Goal: Obtain resource: Obtain resource

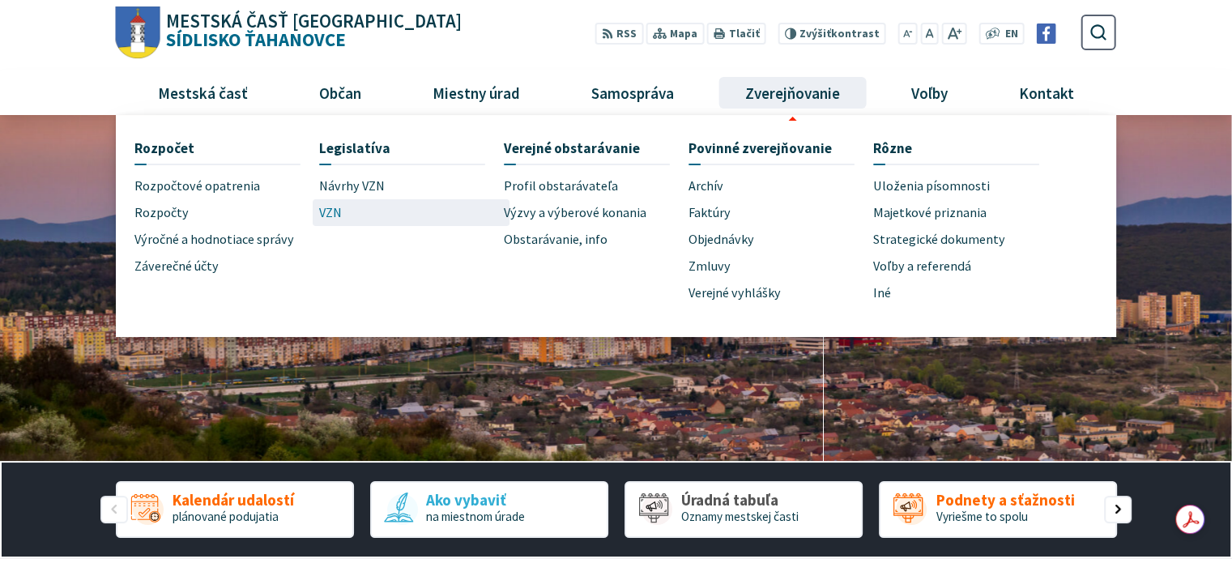
click at [337, 213] on span "VZN" at bounding box center [330, 212] width 23 height 27
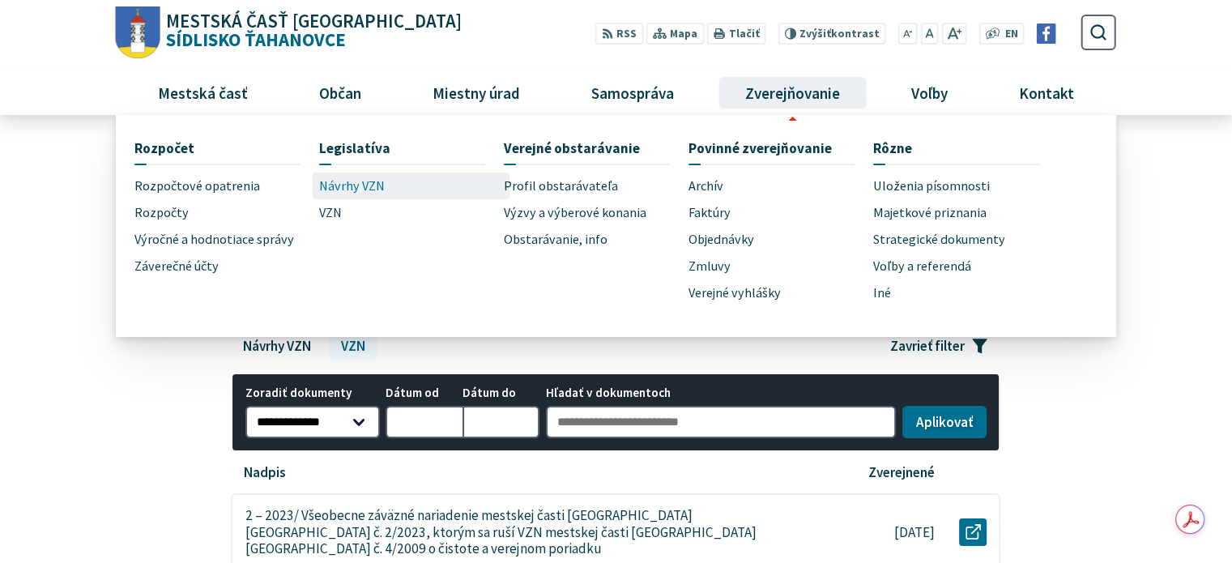
click at [372, 190] on span "Návrhy VZN" at bounding box center [352, 186] width 66 height 27
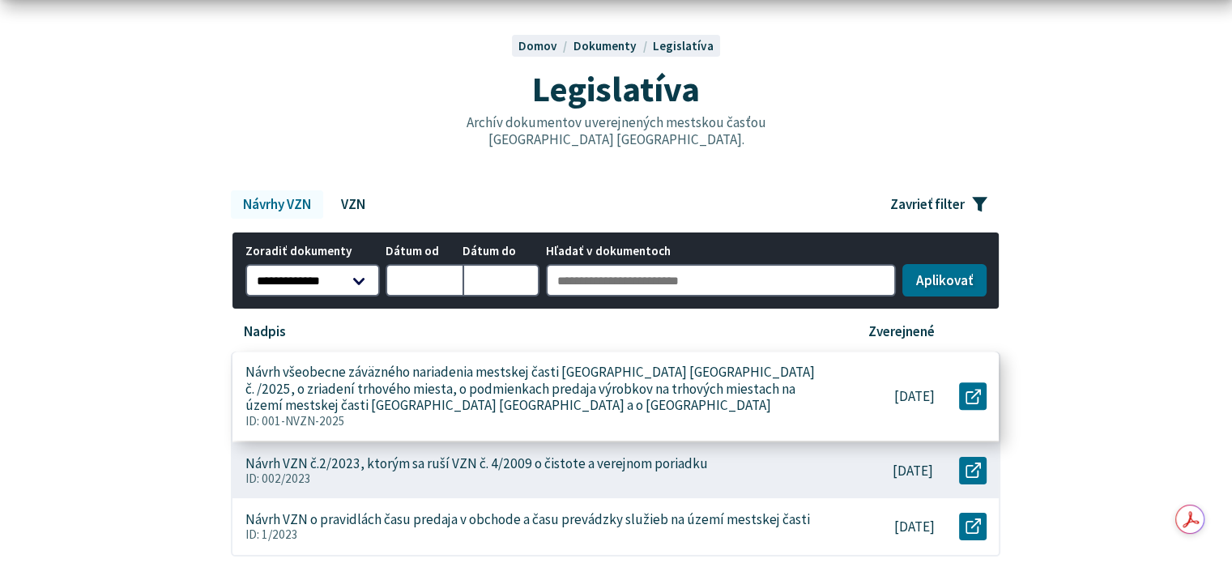
scroll to position [162, 0]
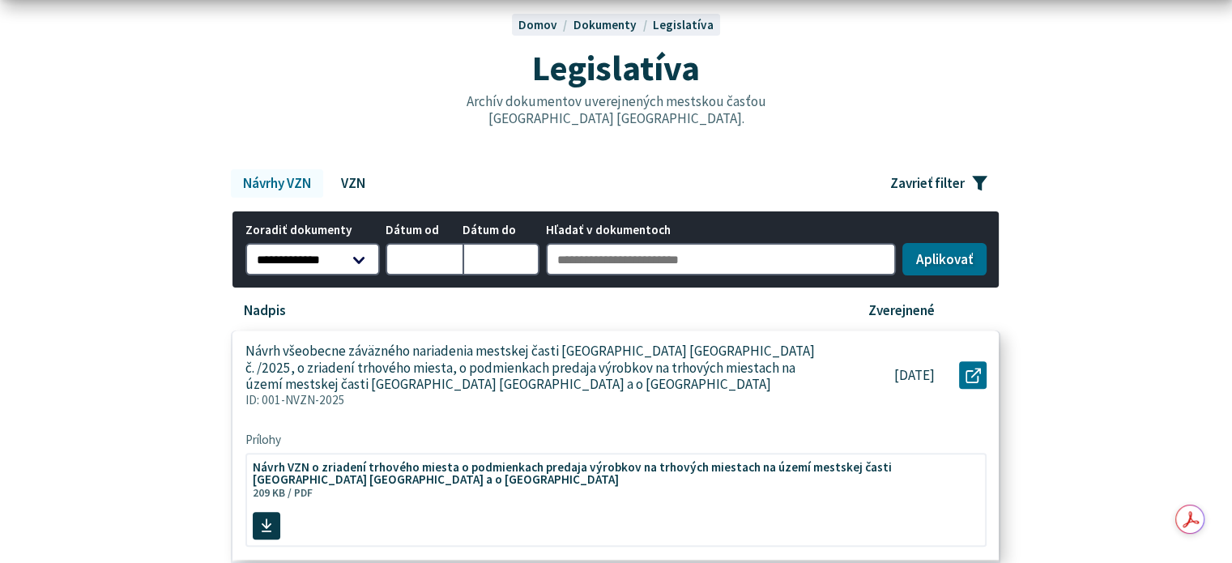
click at [507, 377] on p "Návrh všeobecne záväzného nariadenia mestskej časti Košice-Sídlisko Ťahanovce č…" at bounding box center [532, 368] width 574 height 50
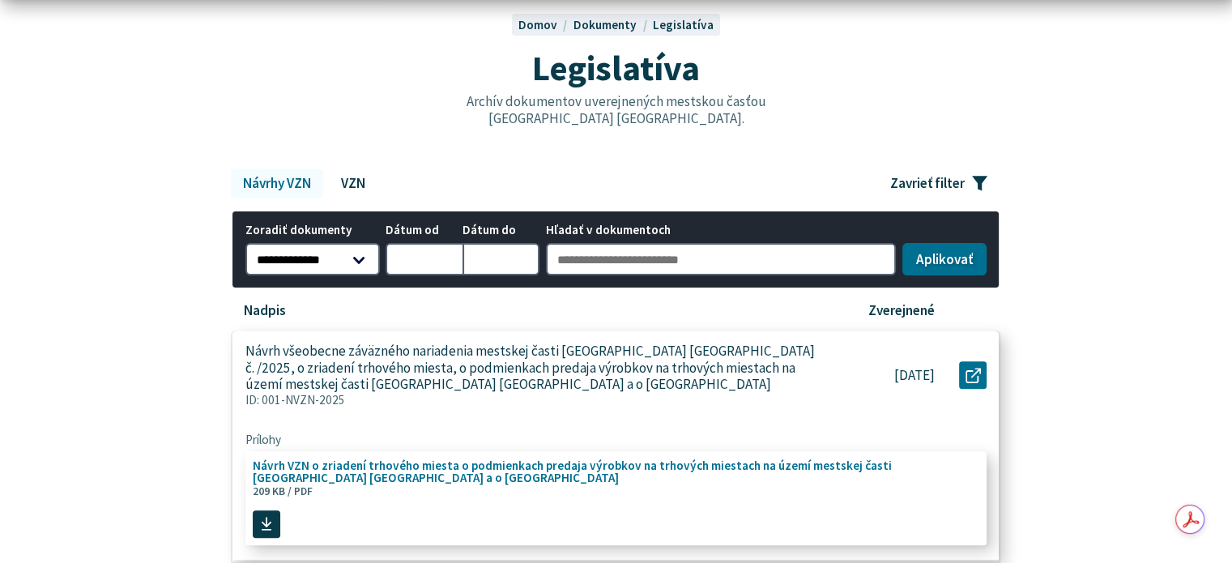
click at [323, 472] on span "Návrh VZN o zriadení trhového miesta o podmienkach predaja výrobkov na trhových…" at bounding box center [607, 471] width 708 height 24
